Goal: Information Seeking & Learning: Learn about a topic

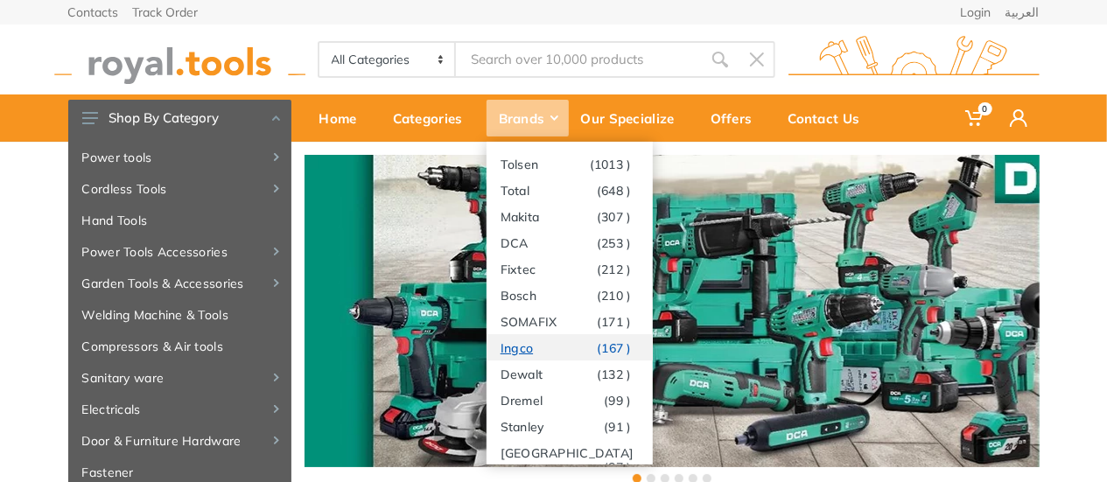
scroll to position [9, 0]
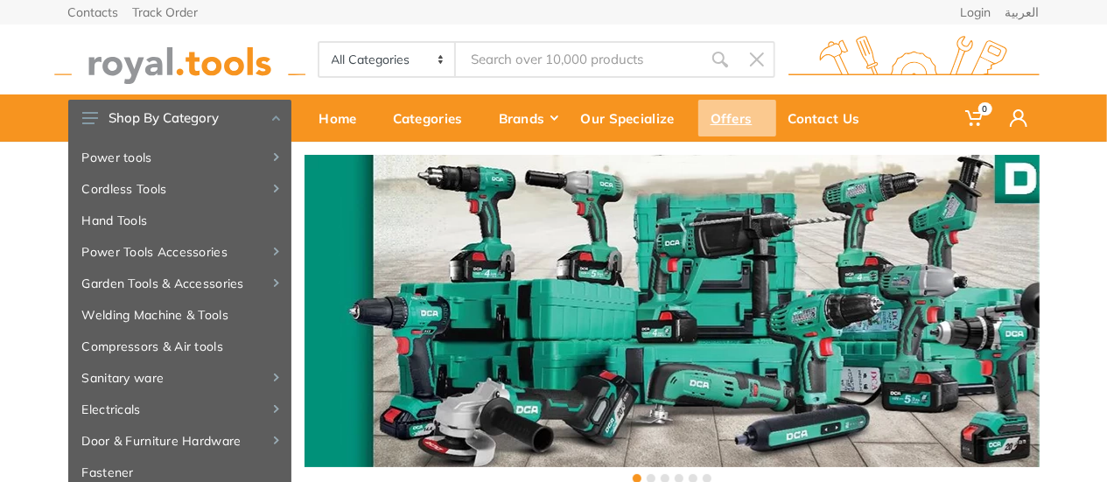
click at [727, 111] on div "Offers" at bounding box center [738, 118] width 78 height 37
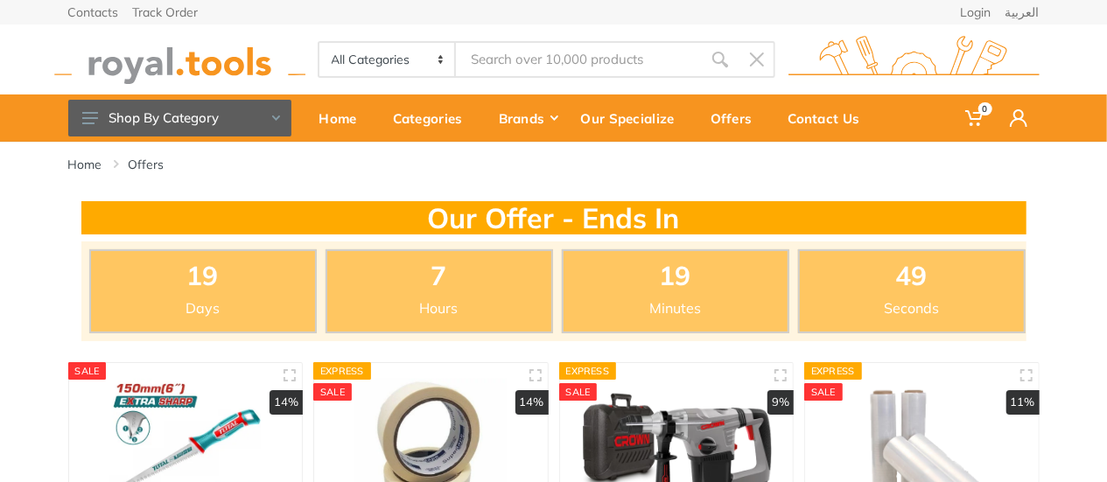
click at [622, 62] on input "Site search" at bounding box center [578, 59] width 245 height 37
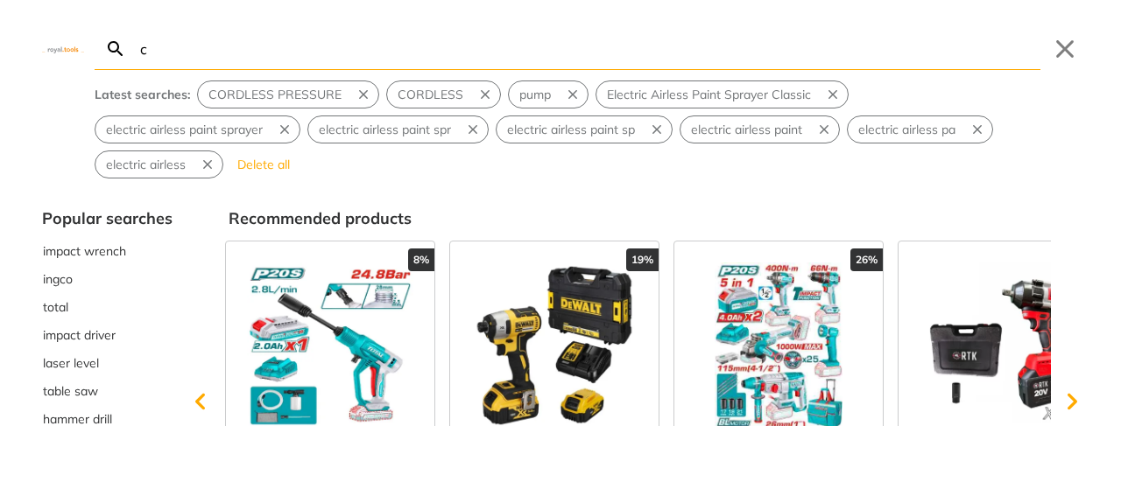
type input "co"
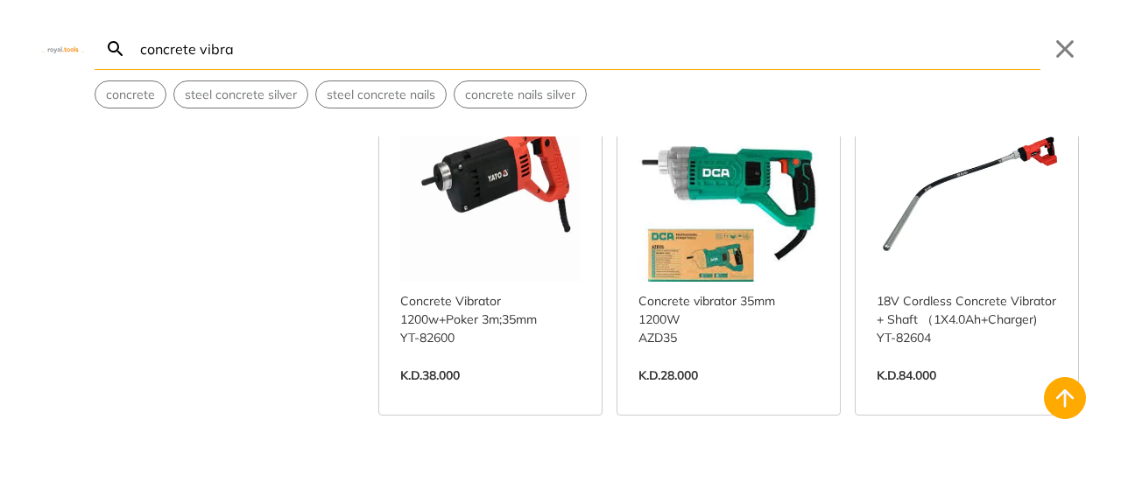
scroll to position [525, 0]
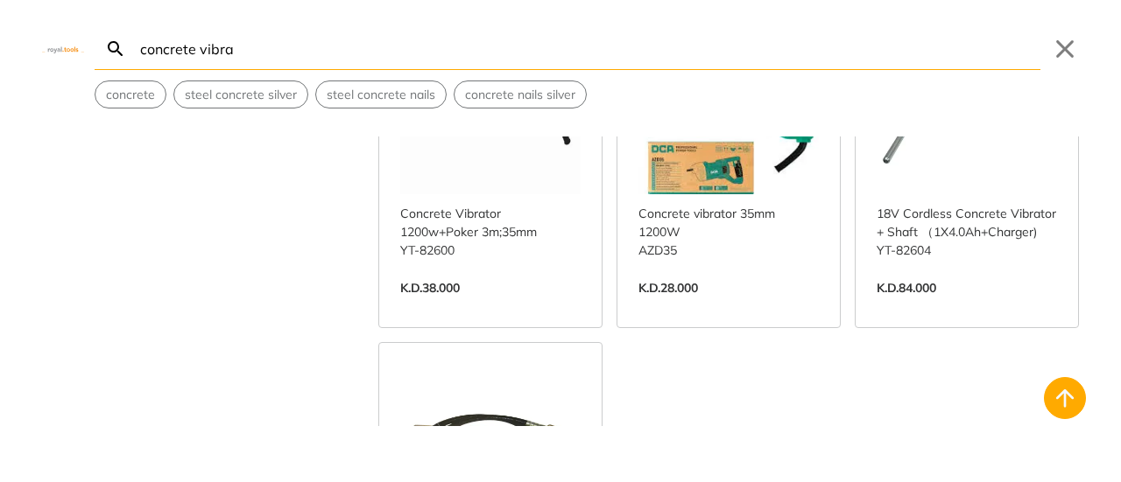
type input "concrete vibra"
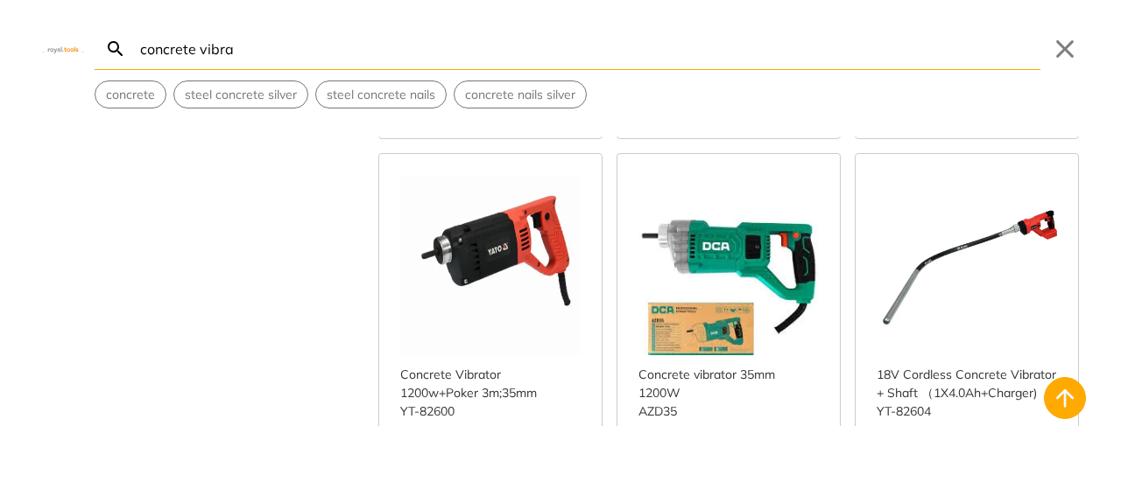
scroll to position [350, 0]
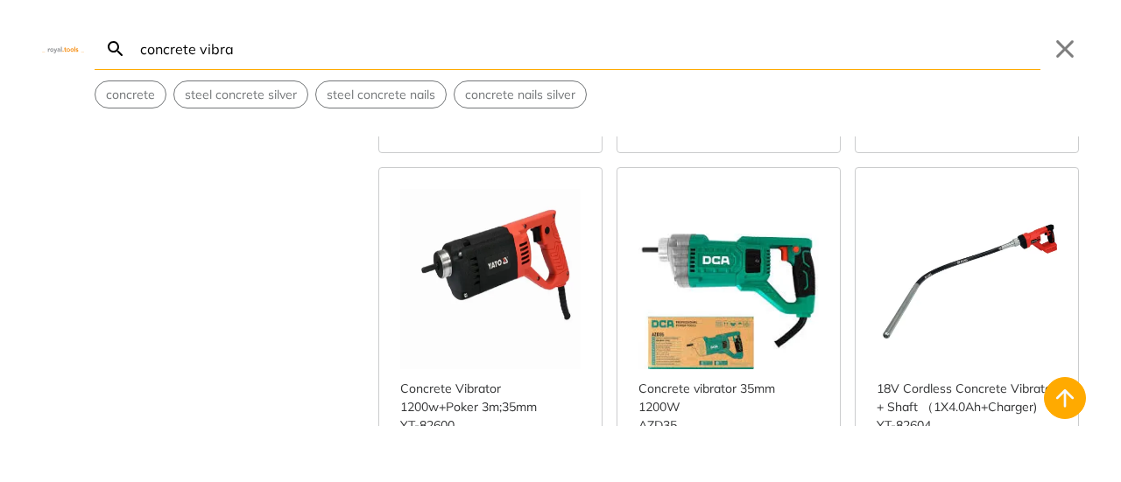
click at [956, 482] on link "View more →" at bounding box center [966, 482] width 180 height 0
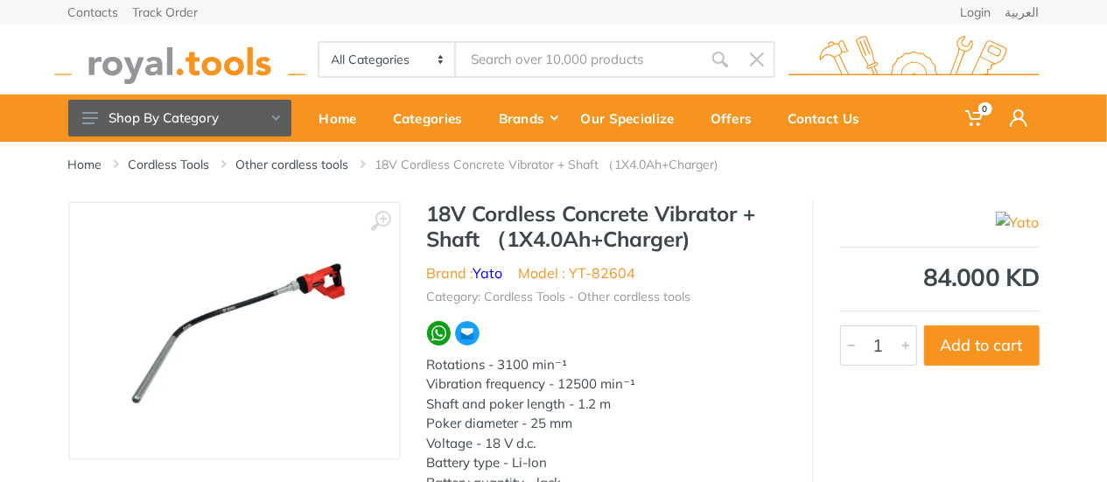
type input "concrete vibra"
click at [587, 69] on input "concrete vibra" at bounding box center [578, 59] width 245 height 37
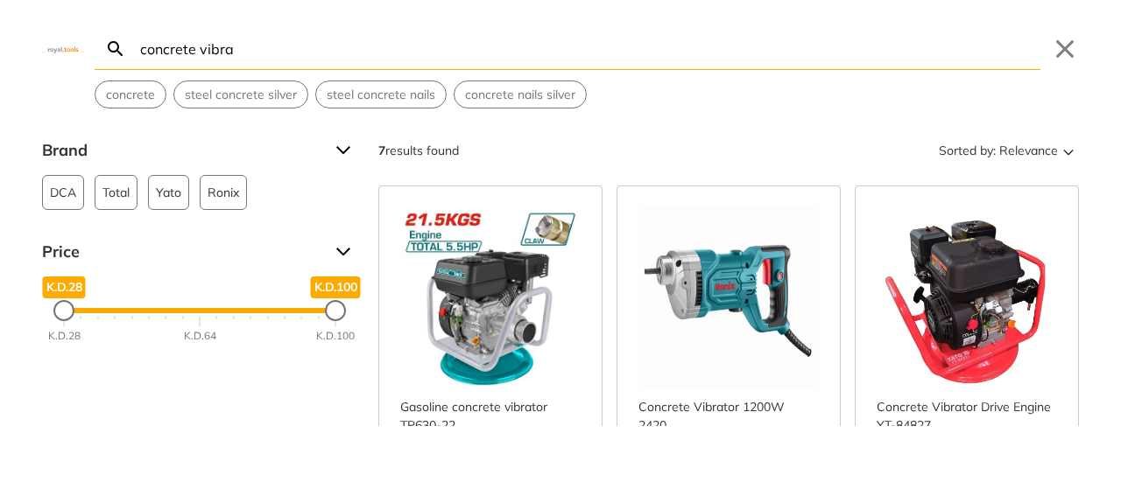
click at [732, 482] on link "View more →" at bounding box center [728, 482] width 180 height 0
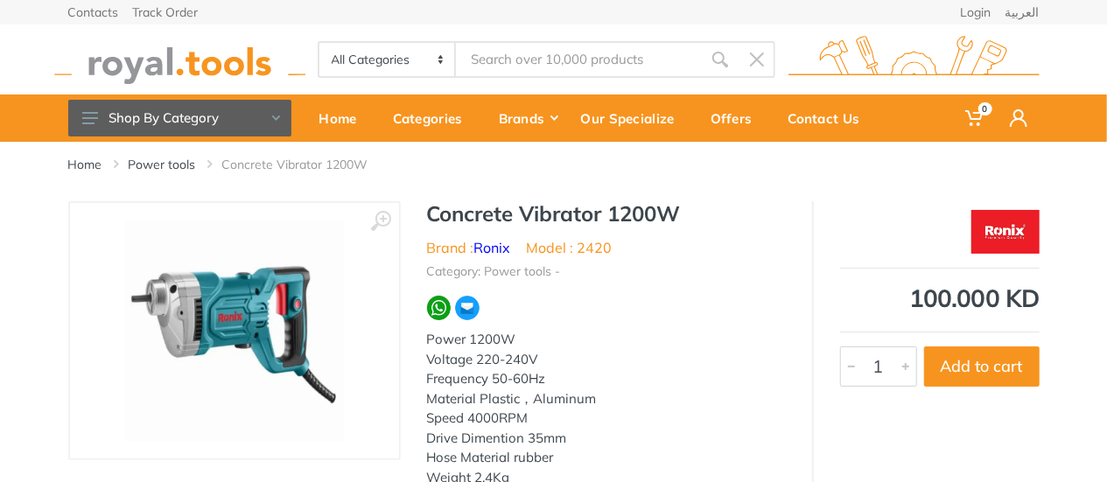
type input "concrete vibra"
click at [438, 109] on div "Categories" at bounding box center [434, 118] width 106 height 37
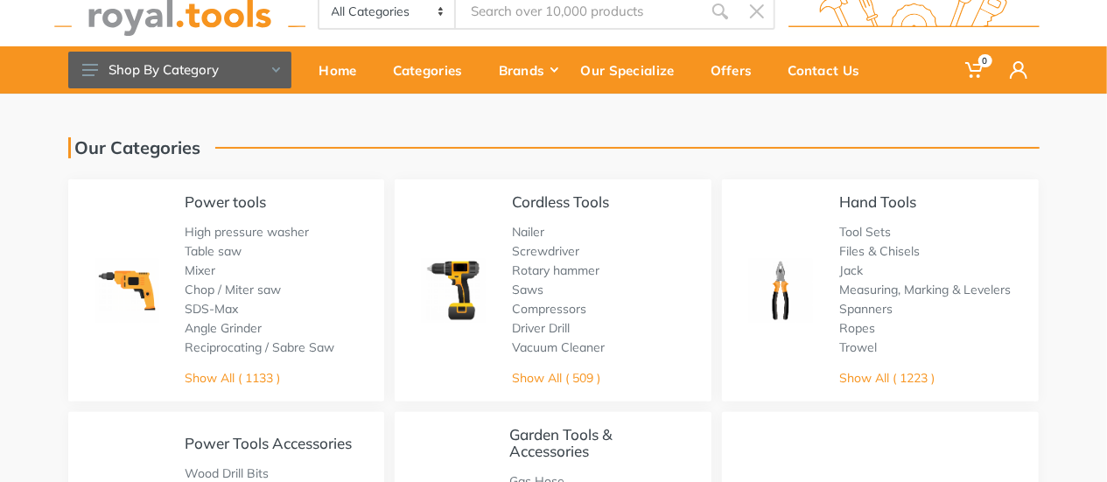
scroll to position [88, 0]
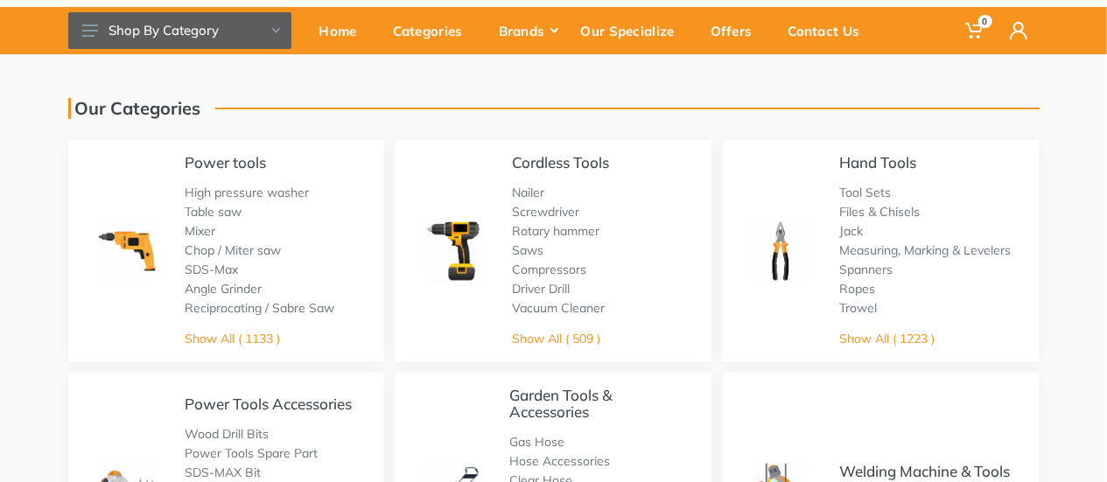
click at [256, 200] on li "High pressure washer" at bounding box center [261, 192] width 150 height 19
click at [238, 154] on link "Power tools" at bounding box center [226, 162] width 81 height 18
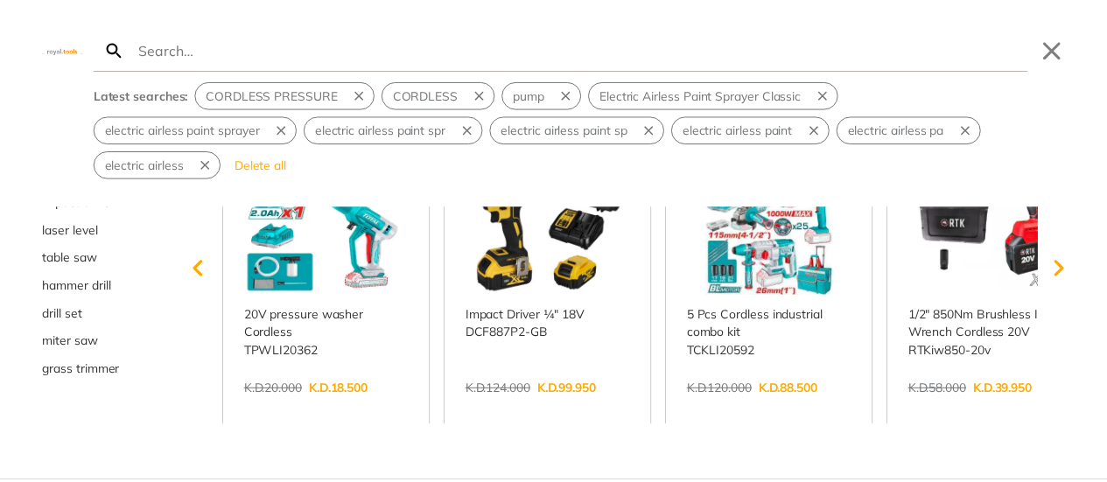
scroll to position [138, 0]
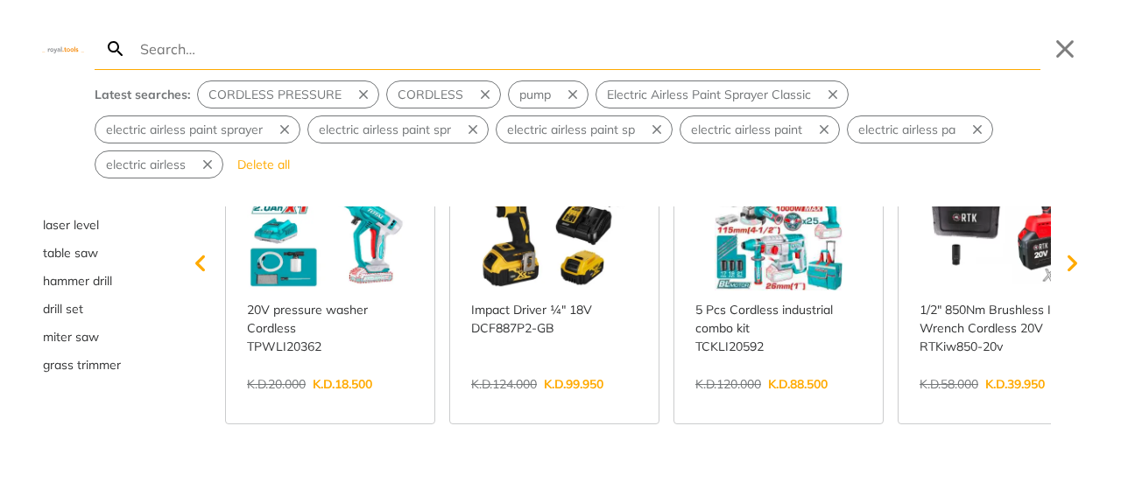
click at [1080, 32] on div "Search Submit Close Latest searches: CORDLESS PRESSURE CORDLESS pump Electric A…" at bounding box center [560, 89] width 1121 height 179
click at [1072, 37] on button "Close" at bounding box center [1065, 49] width 28 height 28
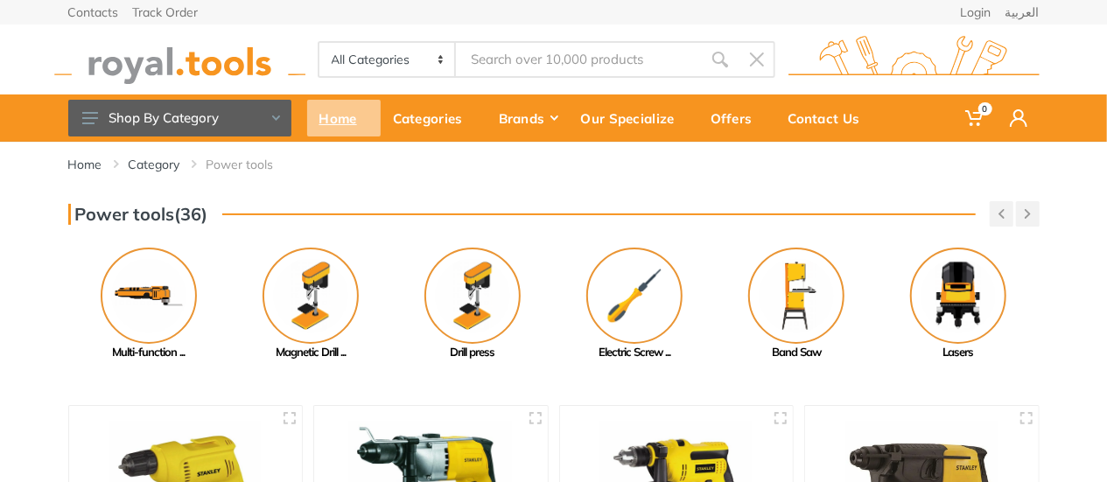
click at [329, 113] on div "Home" at bounding box center [344, 118] width 74 height 37
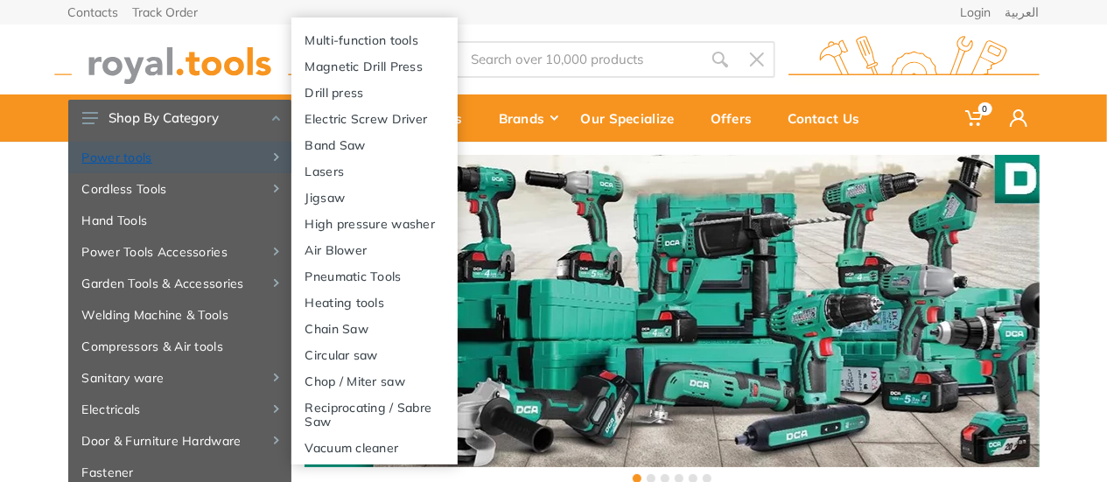
click at [151, 157] on link "Power tools" at bounding box center [179, 158] width 223 height 32
